Goal: Task Accomplishment & Management: Use online tool/utility

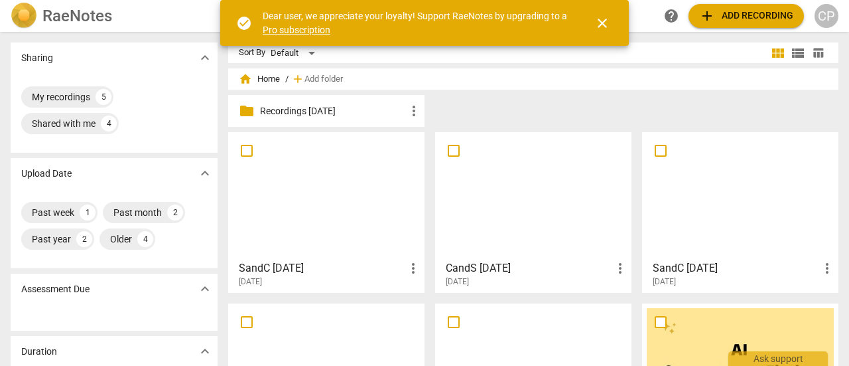
click at [754, 17] on span "add Add recording" at bounding box center [746, 16] width 94 height 16
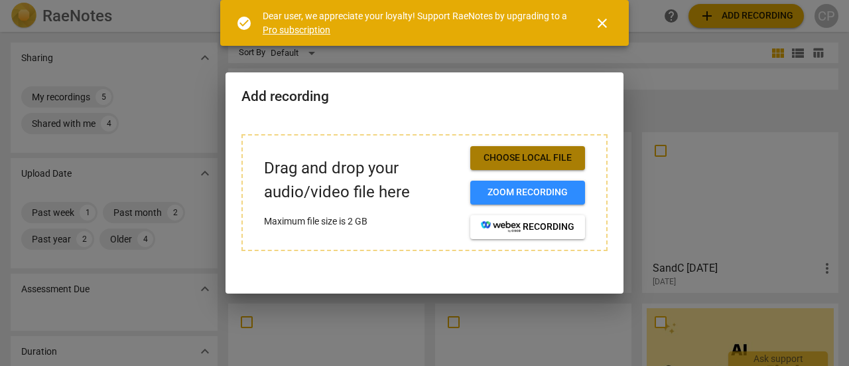
click at [527, 158] on span "Choose local file" at bounding box center [528, 157] width 94 height 13
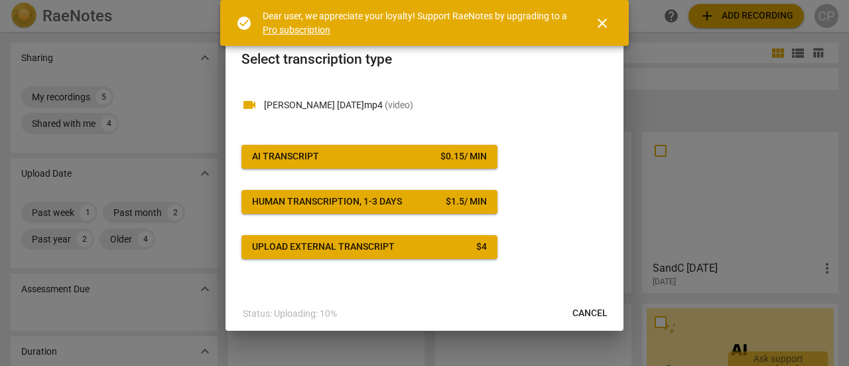
click at [314, 155] on div "AI Transcript" at bounding box center [285, 156] width 67 height 13
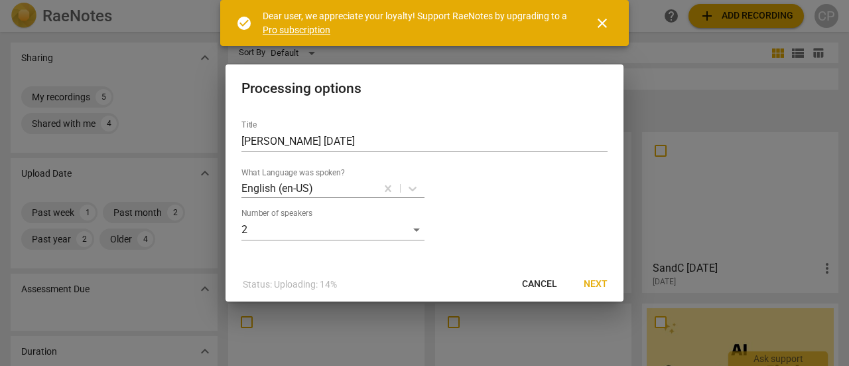
click at [601, 284] on span "Next" at bounding box center [596, 283] width 24 height 13
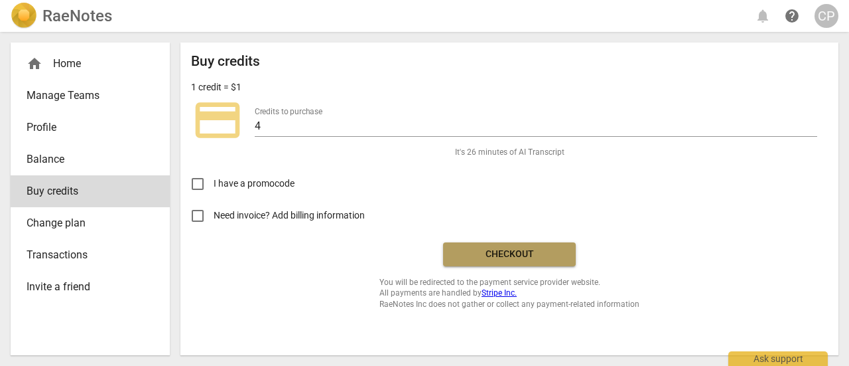
click at [498, 253] on span "Checkout" at bounding box center [509, 253] width 111 height 13
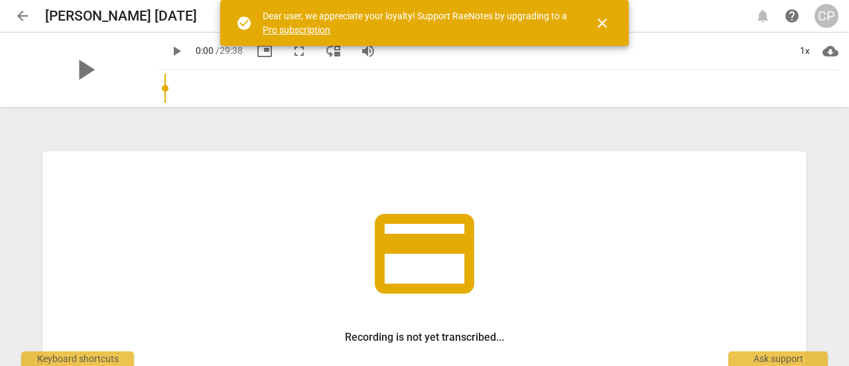
click at [601, 27] on span "close" at bounding box center [602, 23] width 16 height 16
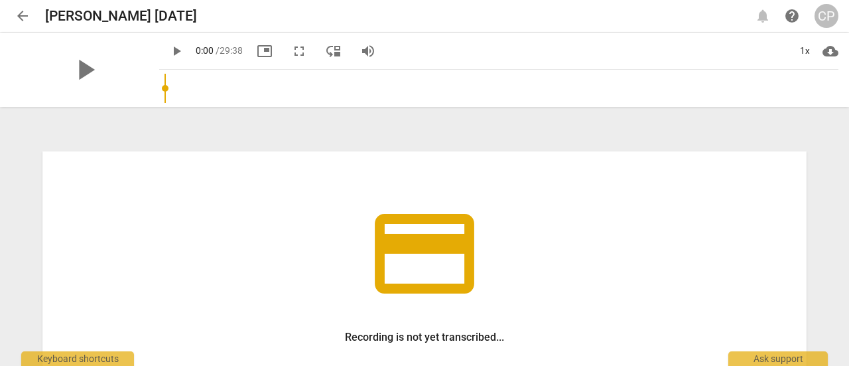
scroll to position [232, 0]
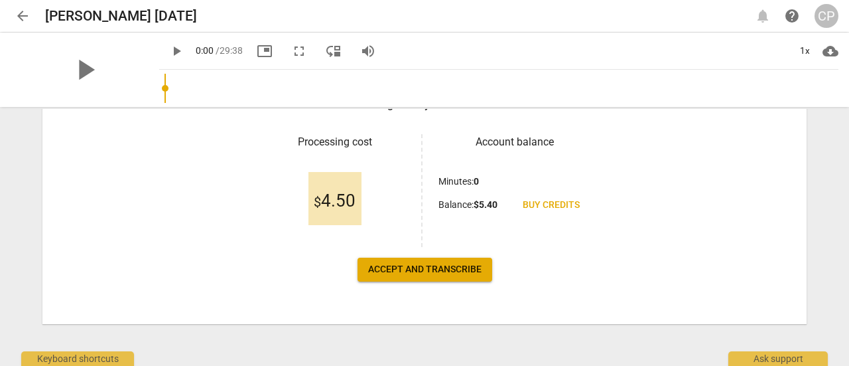
click at [401, 265] on span "Accept and transcribe" at bounding box center [424, 269] width 113 height 13
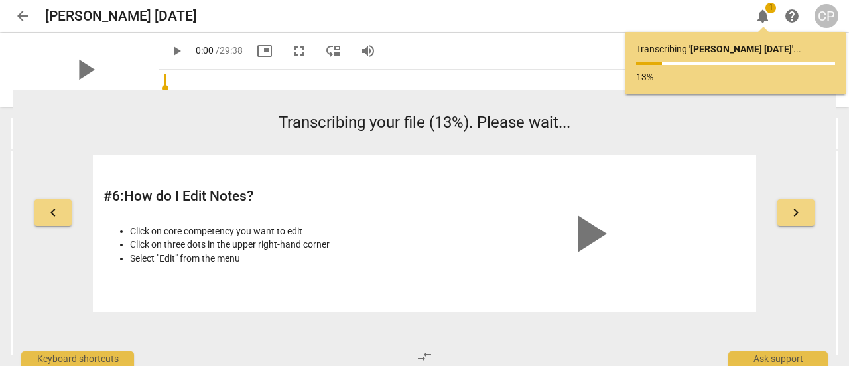
click at [401, 265] on div "Click on core competency you want to edit Click on three dots in the upper righ…" at bounding box center [260, 245] width 314 height 60
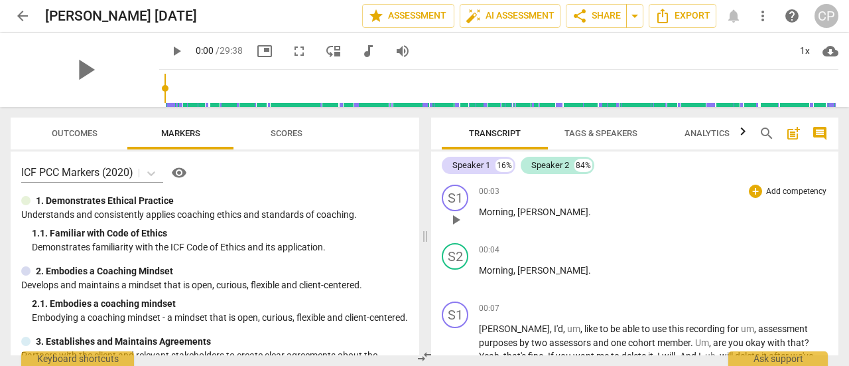
click at [833, 182] on div "S1 play_arrow pause 00:03 + Add competency keyboard_arrow_right Morning , [PERS…" at bounding box center [634, 208] width 407 height 58
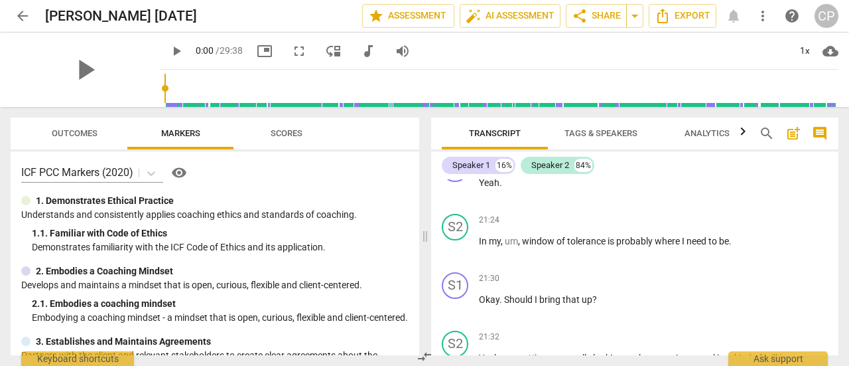
scroll to position [6785, 0]
